Goal: Task Accomplishment & Management: Manage account settings

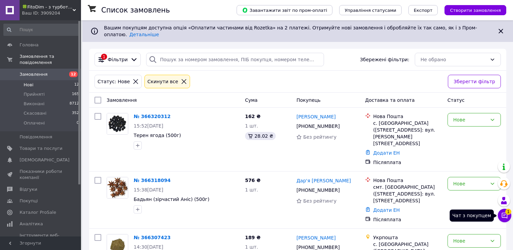
click at [504, 213] on icon at bounding box center [505, 215] width 6 height 6
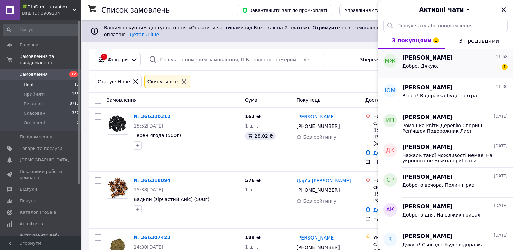
click at [440, 66] on div "Добре. Дякую. 1" at bounding box center [455, 67] width 105 height 11
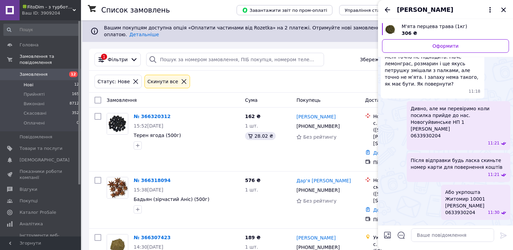
scroll to position [230, 0]
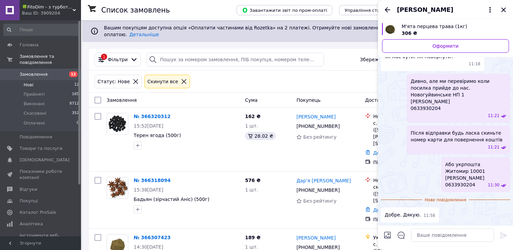
click at [503, 11] on icon "Закрити" at bounding box center [504, 10] width 8 height 8
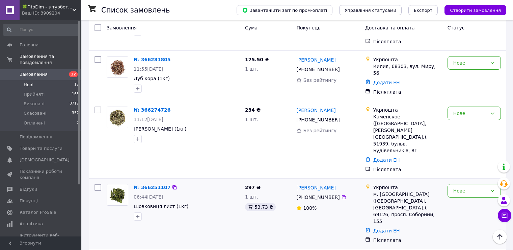
scroll to position [376, 0]
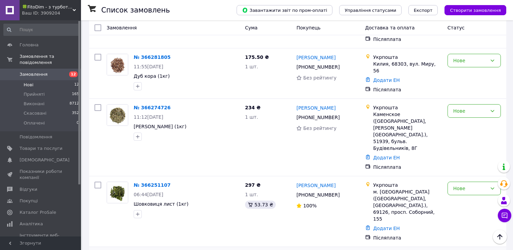
click at [465, 210] on li "Скасовано" at bounding box center [474, 210] width 53 height 12
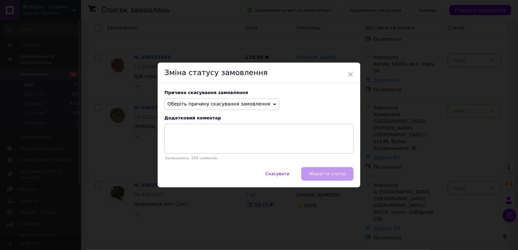
click at [222, 105] on span "Оберіть причину скасування замовлення" at bounding box center [219, 103] width 103 height 5
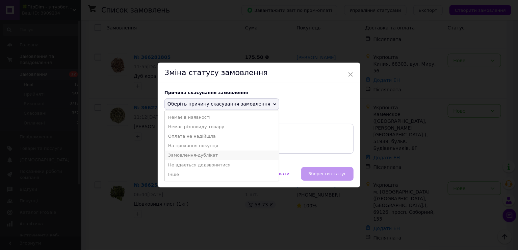
click at [194, 158] on li "Замовлення-дублікат" at bounding box center [222, 154] width 114 height 9
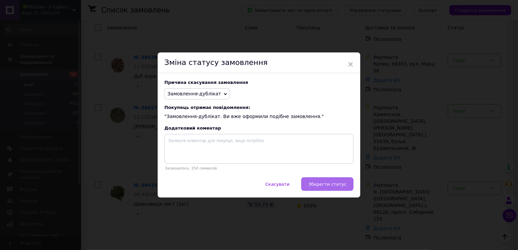
click at [335, 181] on button "Зберегти статус" at bounding box center [327, 184] width 52 height 14
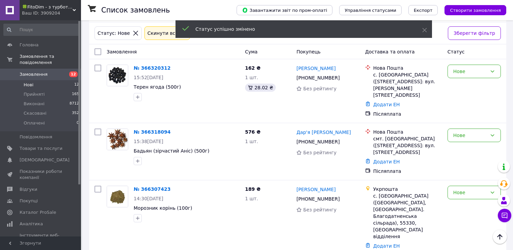
scroll to position [0, 0]
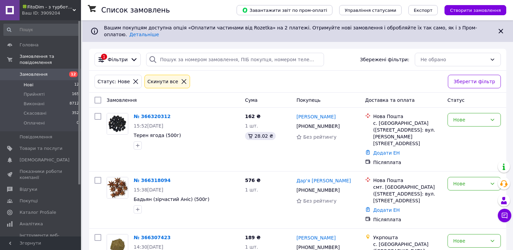
click at [98, 97] on input "checkbox" at bounding box center [98, 100] width 7 height 7
checkbox input "true"
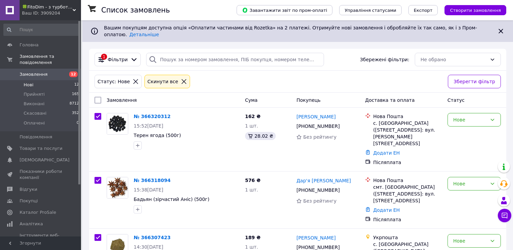
checkbox input "true"
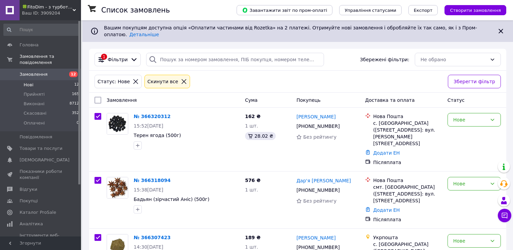
checkbox input "true"
click at [99, 113] on input "checkbox" at bounding box center [98, 116] width 7 height 7
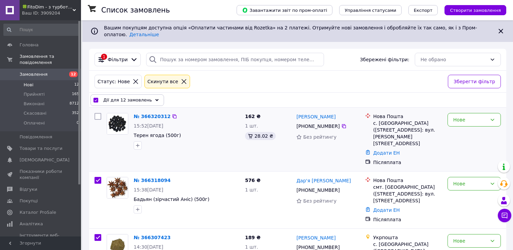
checkbox input "false"
checkbox input "true"
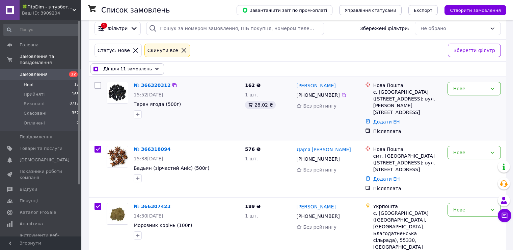
scroll to position [34, 0]
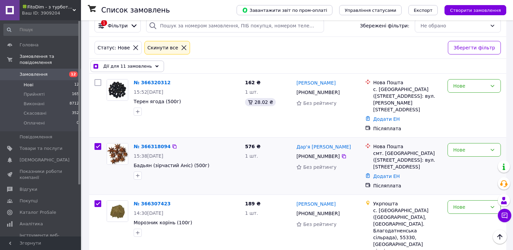
click at [100, 143] on input "checkbox" at bounding box center [98, 146] width 7 height 7
checkbox input "false"
checkbox input "true"
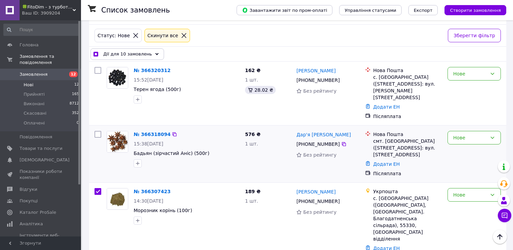
scroll to position [68, 0]
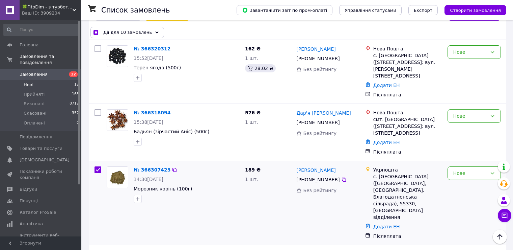
click at [98, 166] on input "checkbox" at bounding box center [98, 169] width 7 height 7
checkbox input "false"
checkbox input "true"
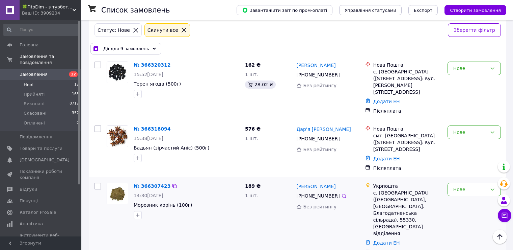
scroll to position [101, 0]
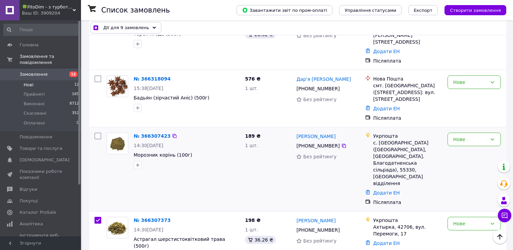
click at [98, 132] on input "checkbox" at bounding box center [98, 135] width 7 height 7
checkbox input "true"
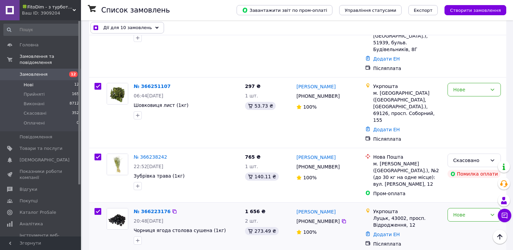
scroll to position [502, 0]
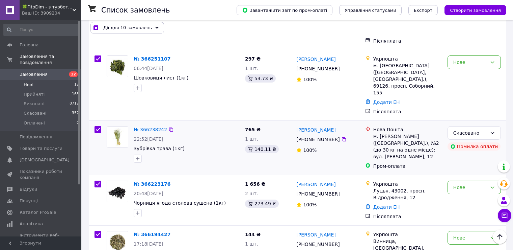
click at [98, 126] on input "checkbox" at bounding box center [98, 129] width 7 height 7
checkbox input "false"
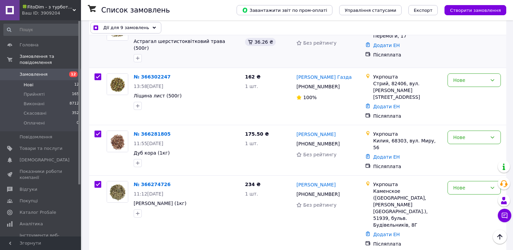
scroll to position [164, 0]
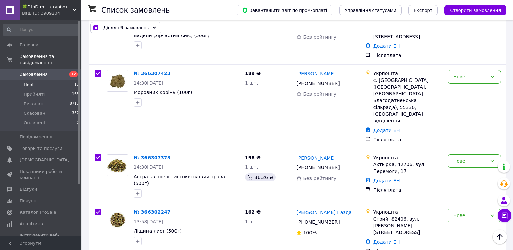
click at [120, 28] on span "Дії для 9 замовлень" at bounding box center [126, 27] width 46 height 7
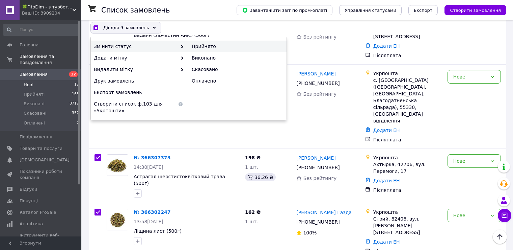
checkbox input "true"
click at [198, 51] on div "Прийнято" at bounding box center [238, 46] width 98 height 11
checkbox input "false"
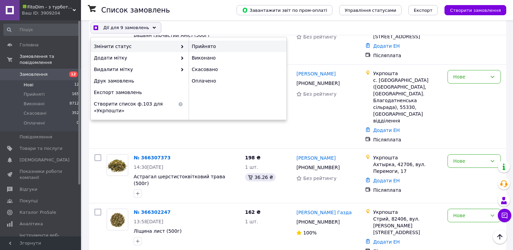
checkbox input "false"
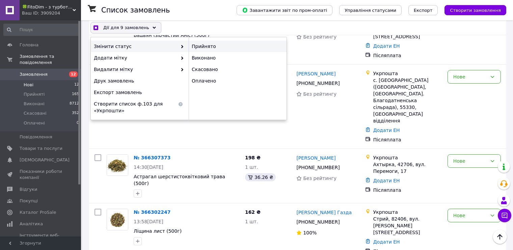
checkbox input "false"
